Goal: Task Accomplishment & Management: Manage account settings

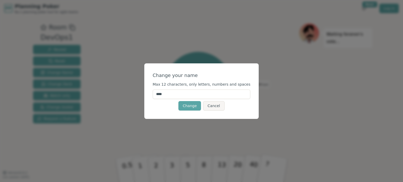
click at [181, 95] on input "****" at bounding box center [202, 94] width 98 height 9
type input "******"
click at [192, 110] on button "Change" at bounding box center [189, 105] width 23 height 9
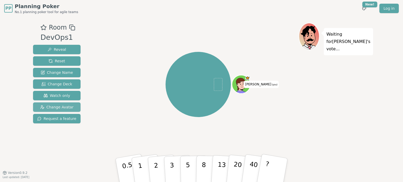
click at [56, 106] on span "Change Avatar" at bounding box center [57, 107] width 34 height 5
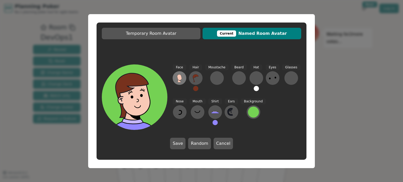
click at [180, 79] on icon at bounding box center [179, 77] width 4 height 6
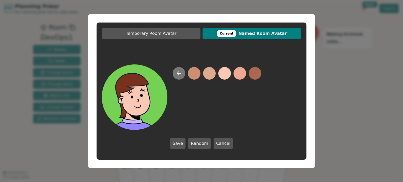
click at [178, 73] on icon at bounding box center [179, 73] width 4 height 0
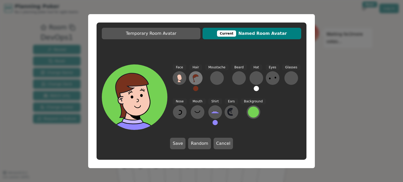
click at [196, 76] on icon at bounding box center [196, 78] width 6 height 8
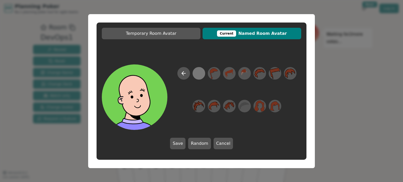
click at [196, 76] on div at bounding box center [199, 73] width 10 height 12
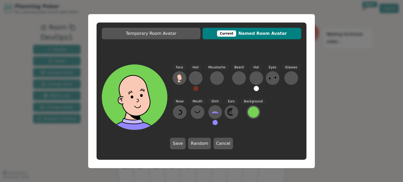
click at [196, 76] on div at bounding box center [195, 78] width 8 height 8
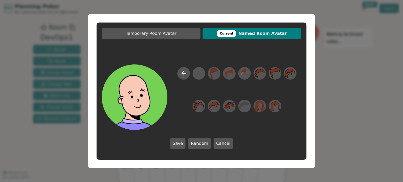
click at [196, 76] on div at bounding box center [199, 73] width 10 height 12
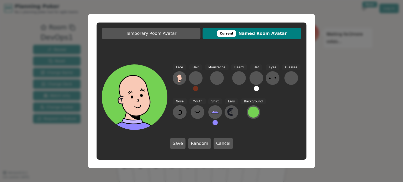
click at [196, 76] on div at bounding box center [195, 78] width 8 height 8
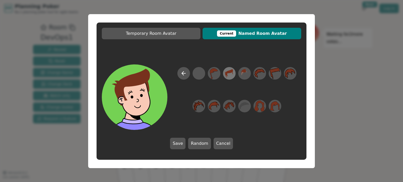
click at [230, 74] on icon at bounding box center [229, 73] width 10 height 12
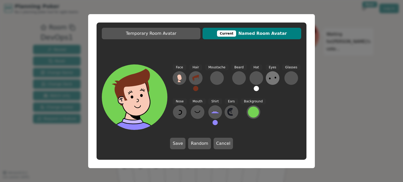
click at [273, 77] on button at bounding box center [273, 78] width 14 height 14
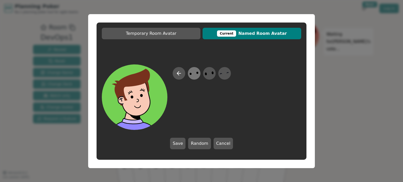
click at [196, 72] on icon at bounding box center [194, 73] width 10 height 12
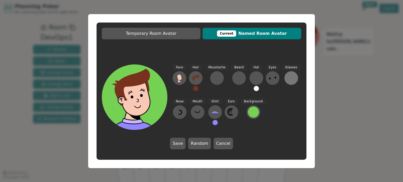
click at [287, 77] on div at bounding box center [291, 78] width 8 height 8
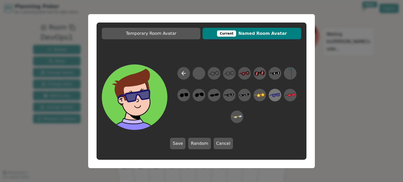
click at [271, 94] on icon at bounding box center [275, 95] width 10 height 12
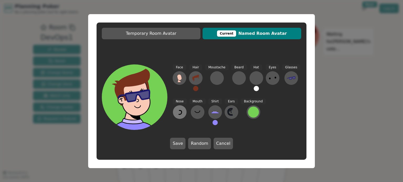
click at [178, 113] on icon at bounding box center [179, 112] width 8 height 8
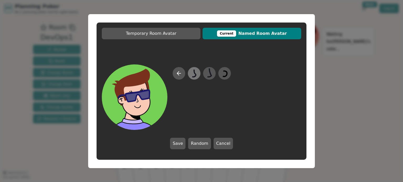
click at [195, 74] on icon at bounding box center [194, 72] width 4 height 7
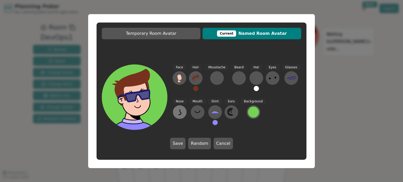
click at [175, 109] on icon at bounding box center [179, 112] width 8 height 8
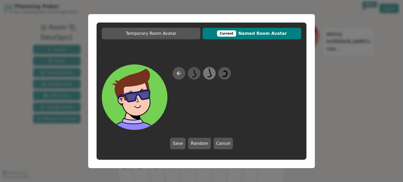
click at [210, 75] on icon at bounding box center [209, 73] width 10 height 12
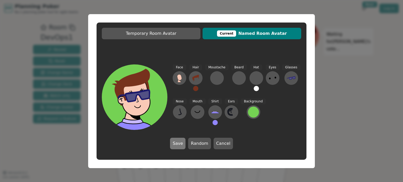
click at [184, 144] on button "Save" at bounding box center [177, 144] width 15 height 12
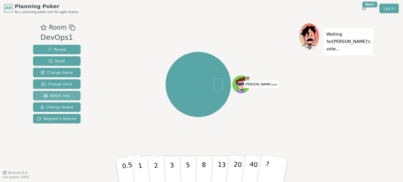
click at [48, 94] on span "Watch only" at bounding box center [57, 95] width 27 height 5
